Goal: Information Seeking & Learning: Find specific fact

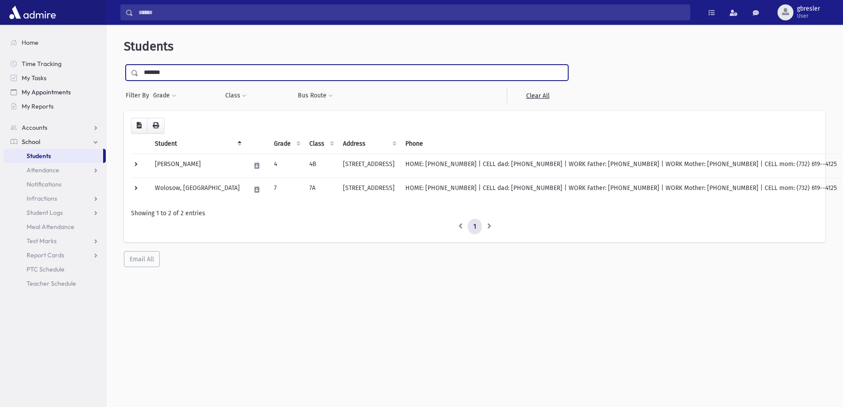
drag, startPoint x: 182, startPoint y: 74, endPoint x: 104, endPoint y: 87, distance: 79.8
click at [104, 87] on div "Search Results All Accounts" at bounding box center [421, 215] width 843 height 430
type input "********"
click at [124, 65] on input "submit" at bounding box center [136, 71] width 25 height 12
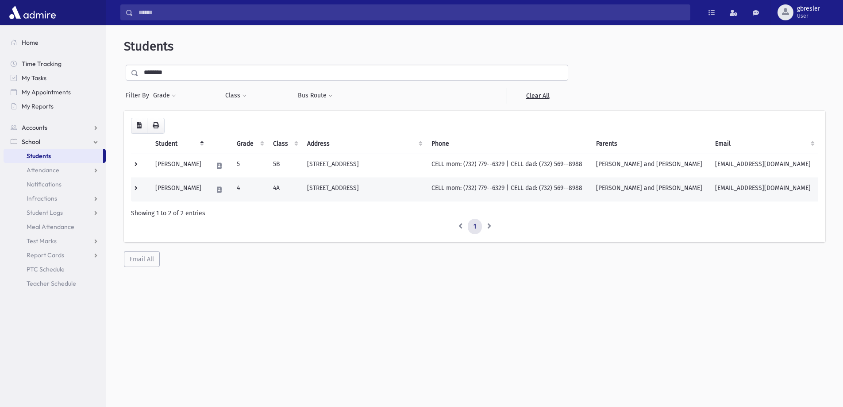
click at [185, 189] on td "Shkolnik, Shira" at bounding box center [179, 189] width 58 height 24
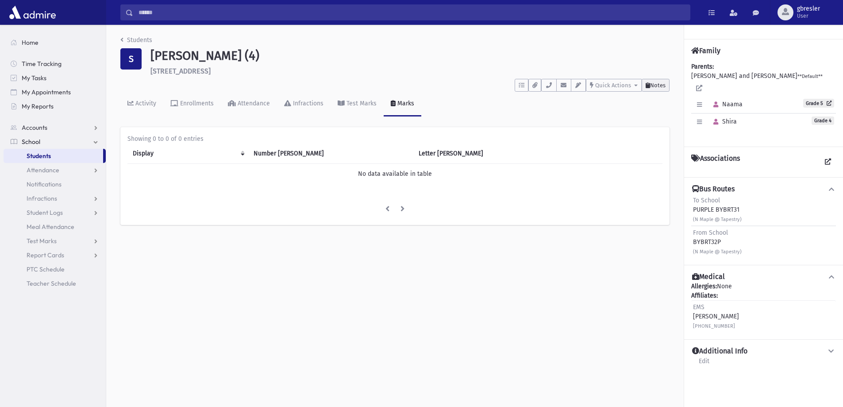
click at [656, 89] on button "Notes" at bounding box center [656, 85] width 28 height 13
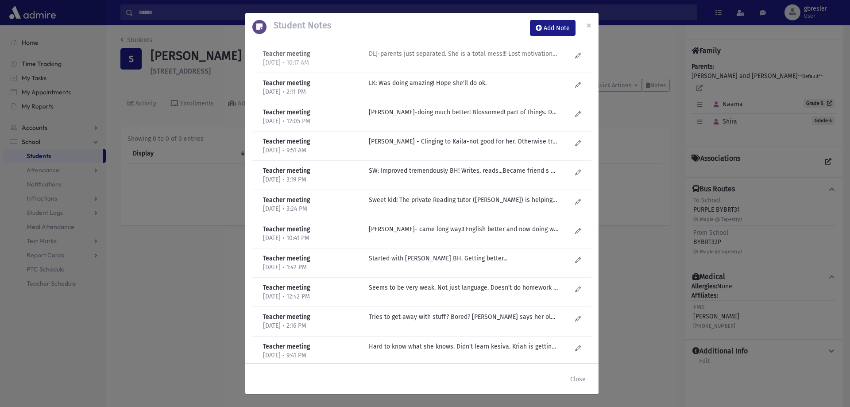
click at [434, 56] on p "DLJ-parents just separated. She is a total mess!!! Lost motivation to work. Put…" at bounding box center [463, 53] width 189 height 9
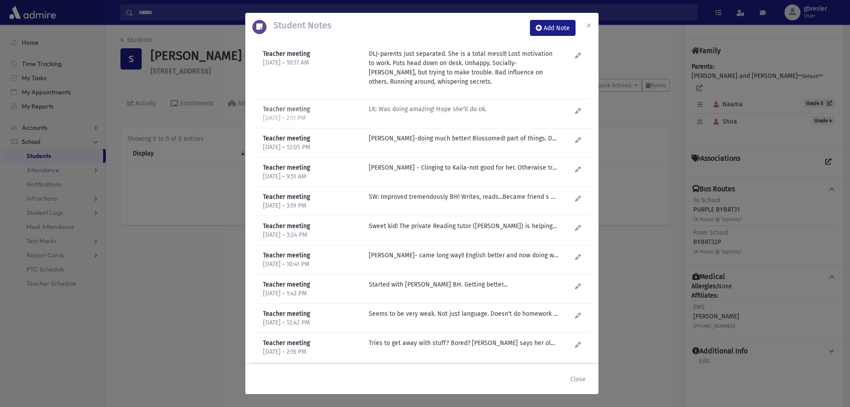
click at [408, 108] on p "LK: Was doing amazing! Hope she'll do ok." at bounding box center [463, 108] width 189 height 9
click at [404, 139] on p "DL Jacobson-doing much better! Blossomed! part of things. Doing homework, parti…" at bounding box center [463, 138] width 189 height 9
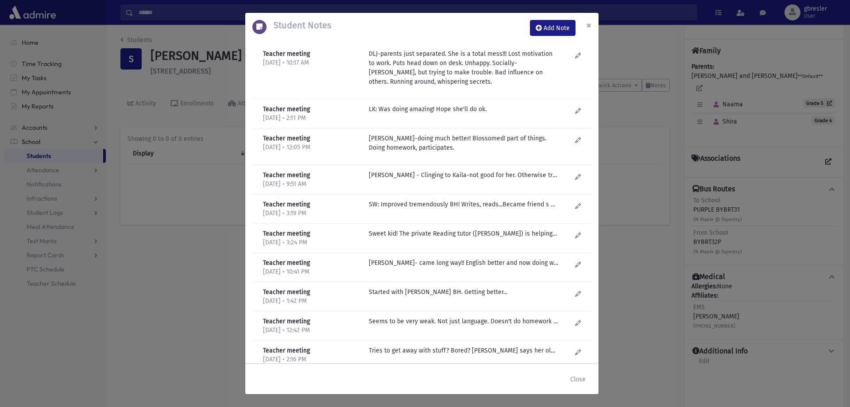
click at [585, 25] on button "×" at bounding box center [588, 25] width 19 height 25
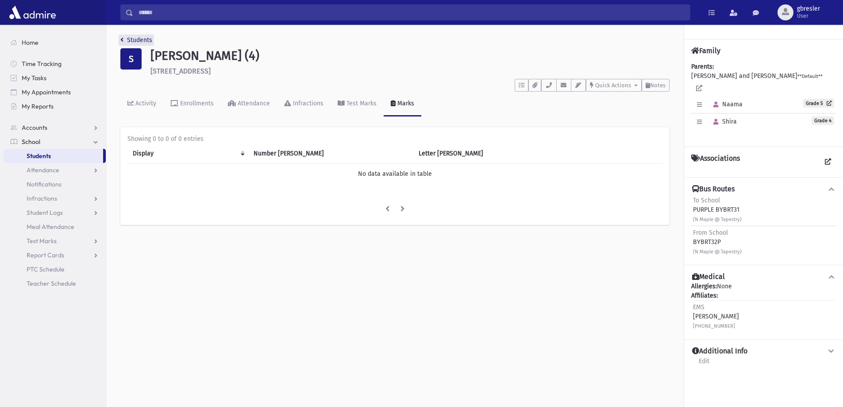
click at [148, 40] on link "Students" at bounding box center [136, 40] width 32 height 8
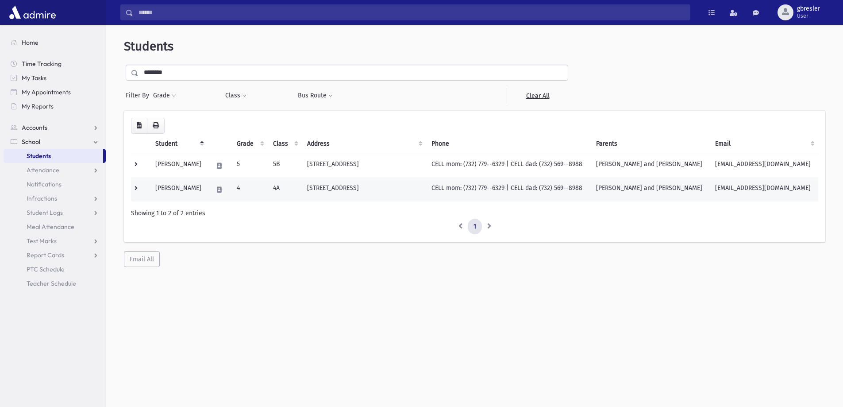
click at [182, 189] on td "[PERSON_NAME]" at bounding box center [179, 189] width 58 height 24
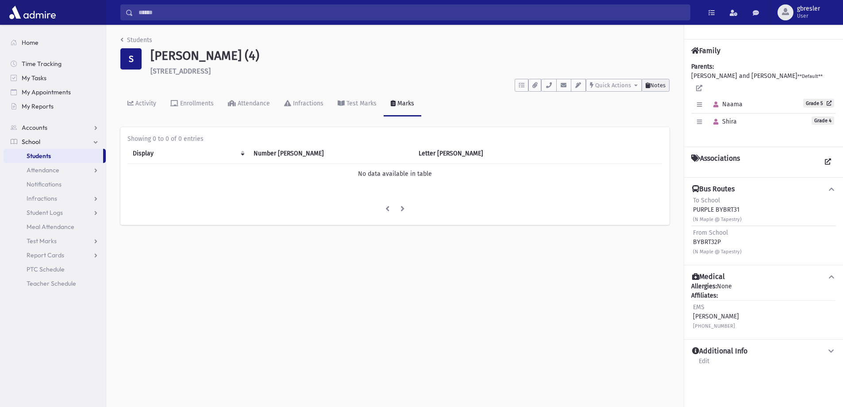
click at [657, 84] on span "Notes" at bounding box center [657, 85] width 15 height 7
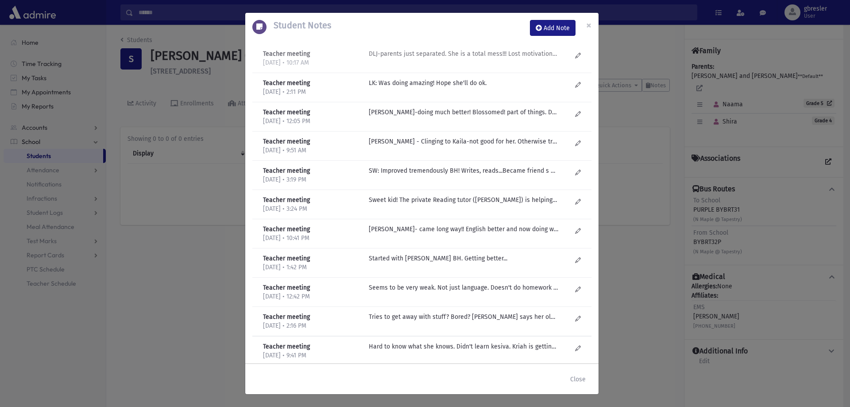
click at [489, 56] on p "DLJ-parents just separated. She is a total mess!!! Lost motivation to work. Put…" at bounding box center [463, 53] width 189 height 9
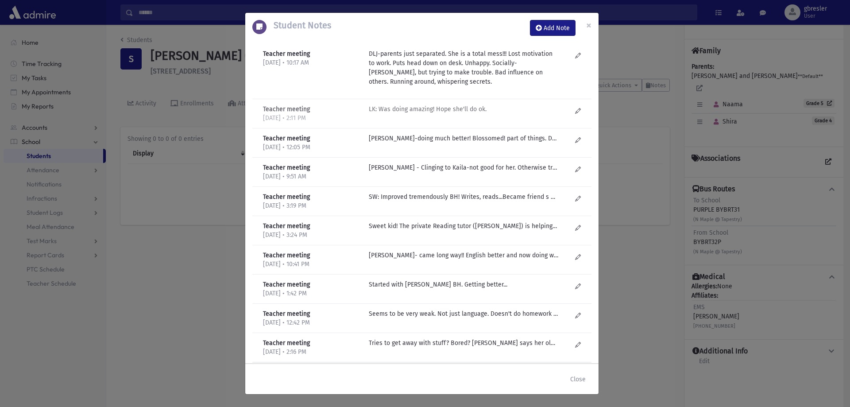
click at [433, 108] on p "LK: Was doing amazing! Hope she'll do ok." at bounding box center [463, 108] width 189 height 9
click at [431, 137] on p "DL Jacobson-doing much better! Blossomed! part of things. Doing homework, parti…" at bounding box center [463, 138] width 189 height 9
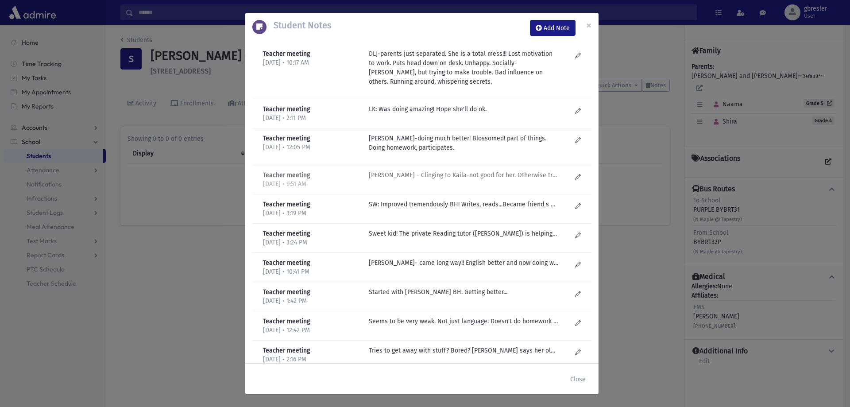
click at [428, 178] on p "DL Jacobson - Clinging to Kaila-not good for her. Otherwise tries to please, bu…" at bounding box center [463, 174] width 189 height 9
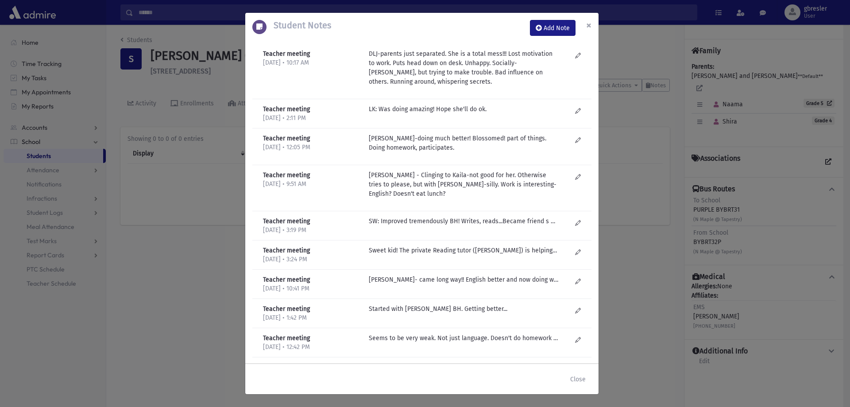
click at [586, 21] on span "×" at bounding box center [588, 25] width 5 height 12
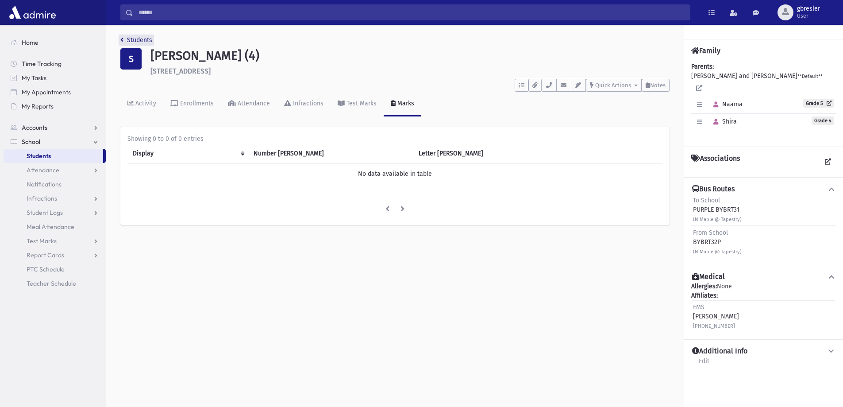
click at [147, 39] on link "Students" at bounding box center [136, 40] width 32 height 8
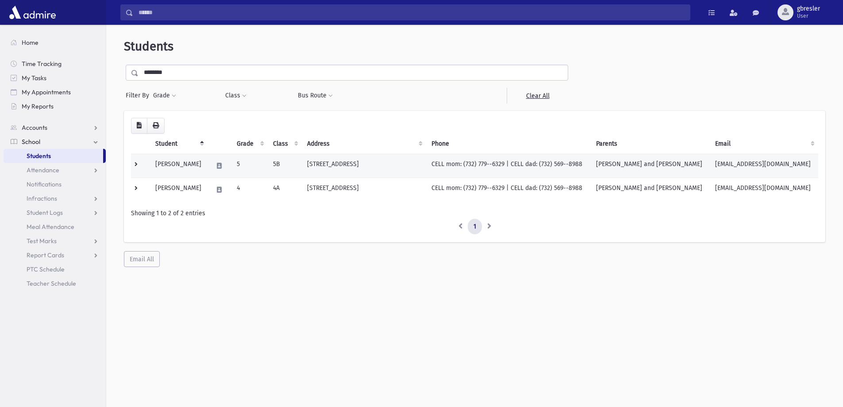
click at [200, 164] on td "[PERSON_NAME]" at bounding box center [179, 166] width 58 height 24
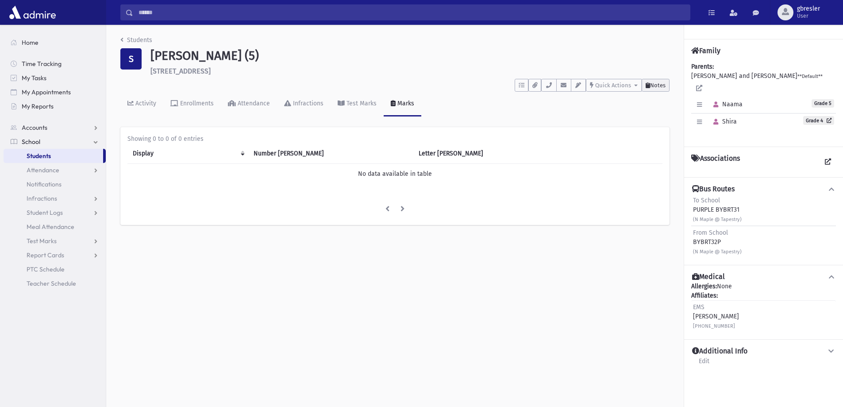
click at [663, 85] on span "Notes" at bounding box center [657, 85] width 15 height 7
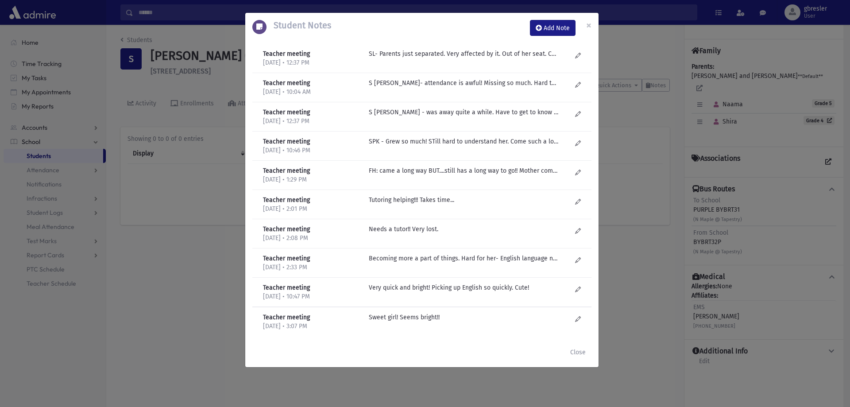
click at [471, 48] on div "Teacher meeting 6/16/2025 • 12:37 PM SL- Parents just separated. Very affected …" at bounding box center [421, 58] width 339 height 29
click at [470, 50] on p "SL- Parents just separated. Very affected by it. Out of her seat. Calling out. …" at bounding box center [463, 53] width 189 height 9
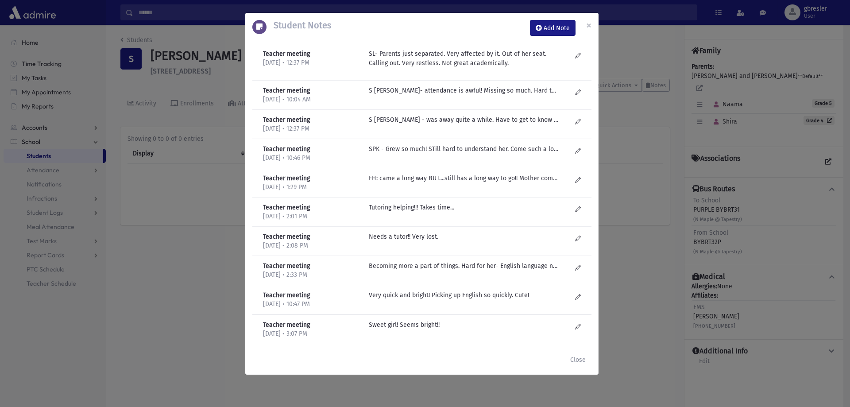
click at [465, 85] on div "Teacher meeting 2/25/2025 • 10:04 AM S Lieberman- attendance is awful! Missing …" at bounding box center [421, 95] width 339 height 29
click at [462, 92] on p "S Lieberman- attendance is awful! Missing so much. Hard to know how much knows.…" at bounding box center [463, 90] width 189 height 9
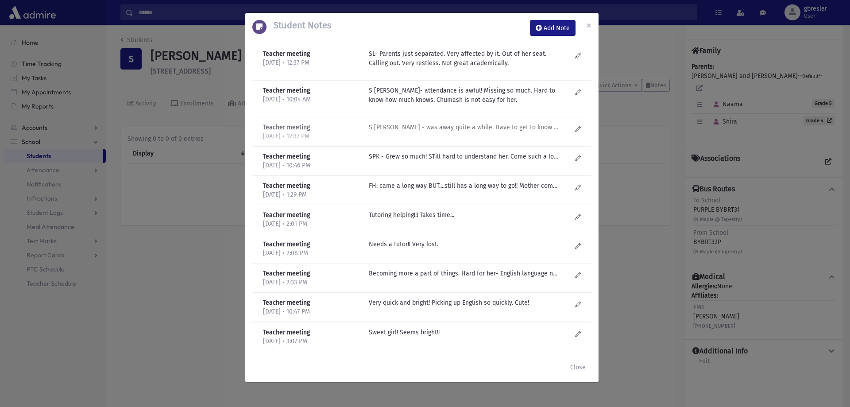
click at [463, 128] on p "S Lieberman - was away quite a while. Have to get to know her better. Seems fun…" at bounding box center [463, 127] width 189 height 9
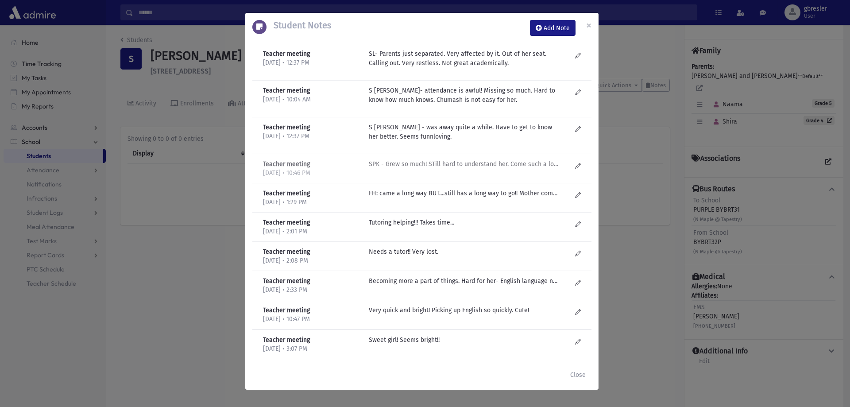
click at [461, 166] on p "SPK - Grew so much! STill hard to understand her. Come such a long way in confi…" at bounding box center [463, 163] width 189 height 9
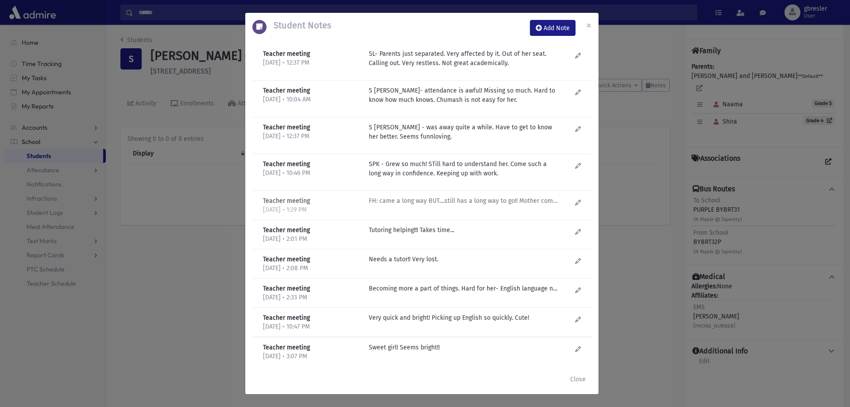
click at [447, 199] on p "FH: came a long way BUT....still has a long way to go!! Mother complaining that…" at bounding box center [463, 200] width 189 height 9
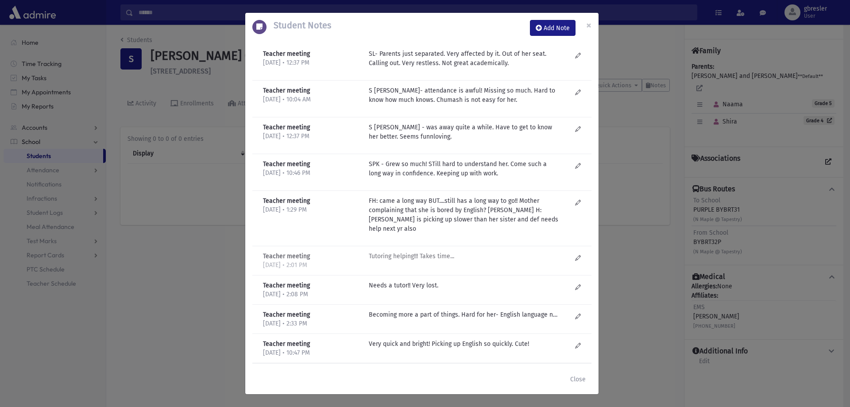
click at [429, 251] on p "Tutoring helping!!! Takes time..." at bounding box center [463, 255] width 189 height 9
click at [426, 281] on p "Needs a tutor!! Very lost." at bounding box center [463, 285] width 189 height 9
click at [592, 26] on button "×" at bounding box center [588, 25] width 19 height 25
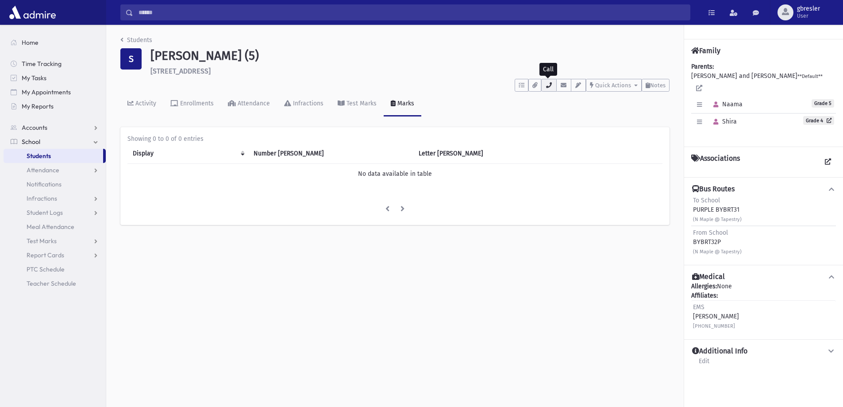
click at [550, 87] on icon "button" at bounding box center [548, 85] width 7 height 6
click at [134, 40] on link "Students" at bounding box center [136, 40] width 32 height 8
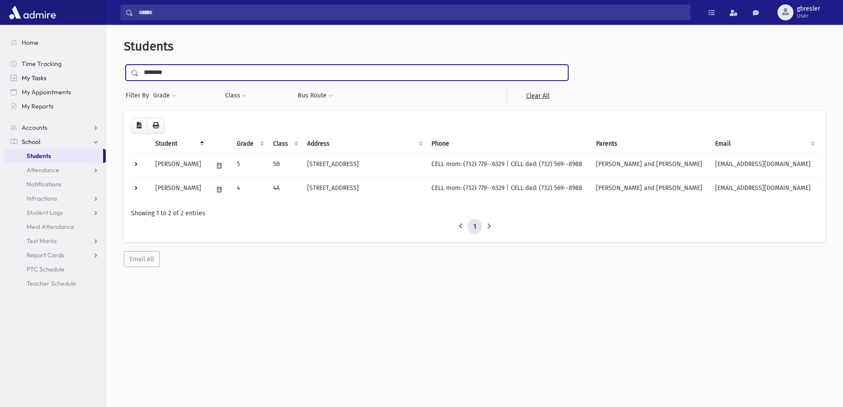
drag, startPoint x: 178, startPoint y: 69, endPoint x: 96, endPoint y: 82, distance: 83.5
click at [96, 82] on div "Search Results All Accounts" at bounding box center [421, 215] width 843 height 430
type input "*****"
click at [124, 65] on input "submit" at bounding box center [136, 71] width 25 height 12
